Goal: Find specific page/section: Find specific page/section

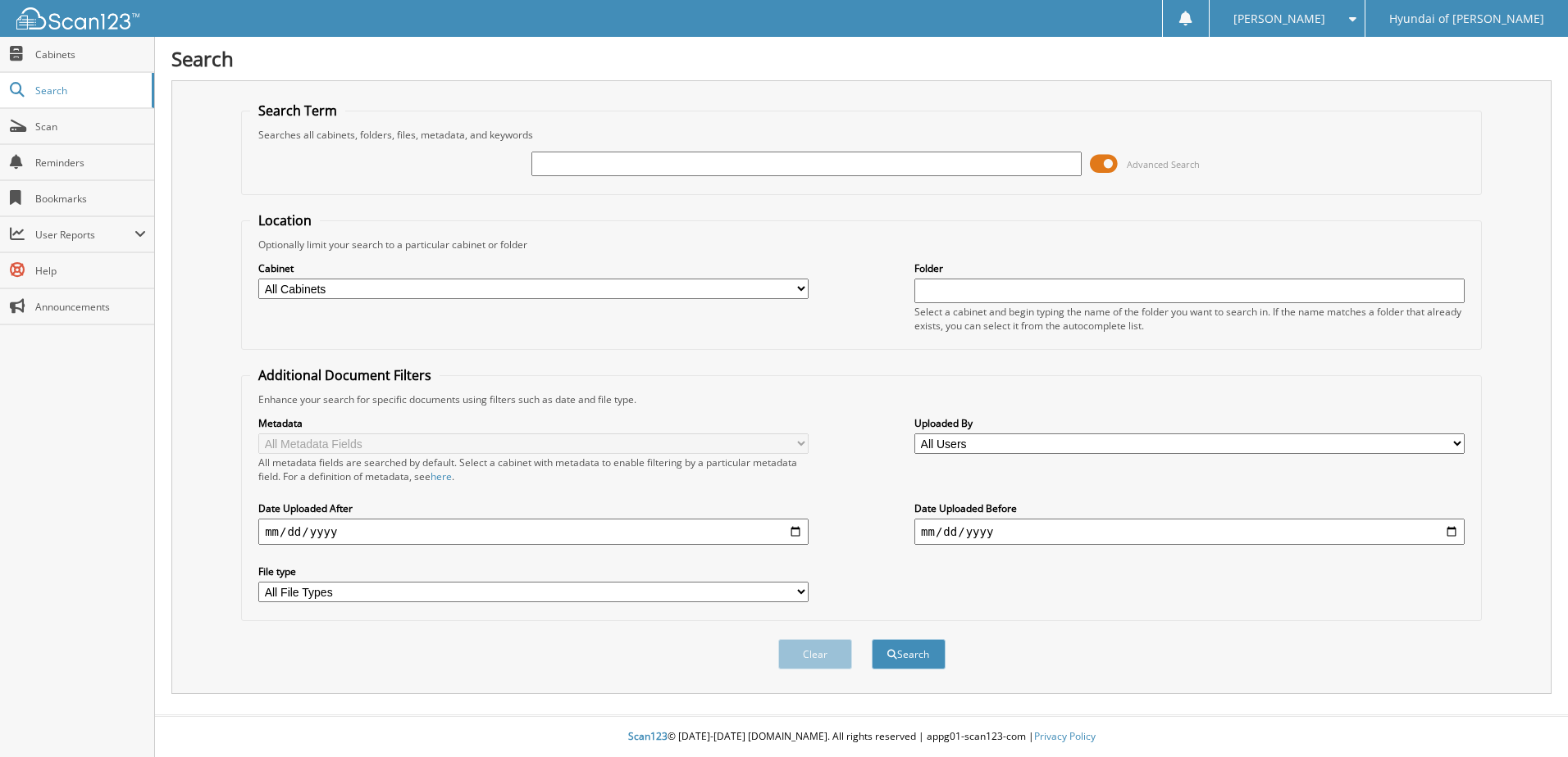
click at [755, 163] on input "text" at bounding box center [806, 163] width 550 height 24
click at [638, 167] on input "text" at bounding box center [806, 163] width 550 height 24
type input "70065"
click at [872, 639] on button "Search" at bounding box center [908, 654] width 73 height 30
